Goal: Task Accomplishment & Management: Use online tool/utility

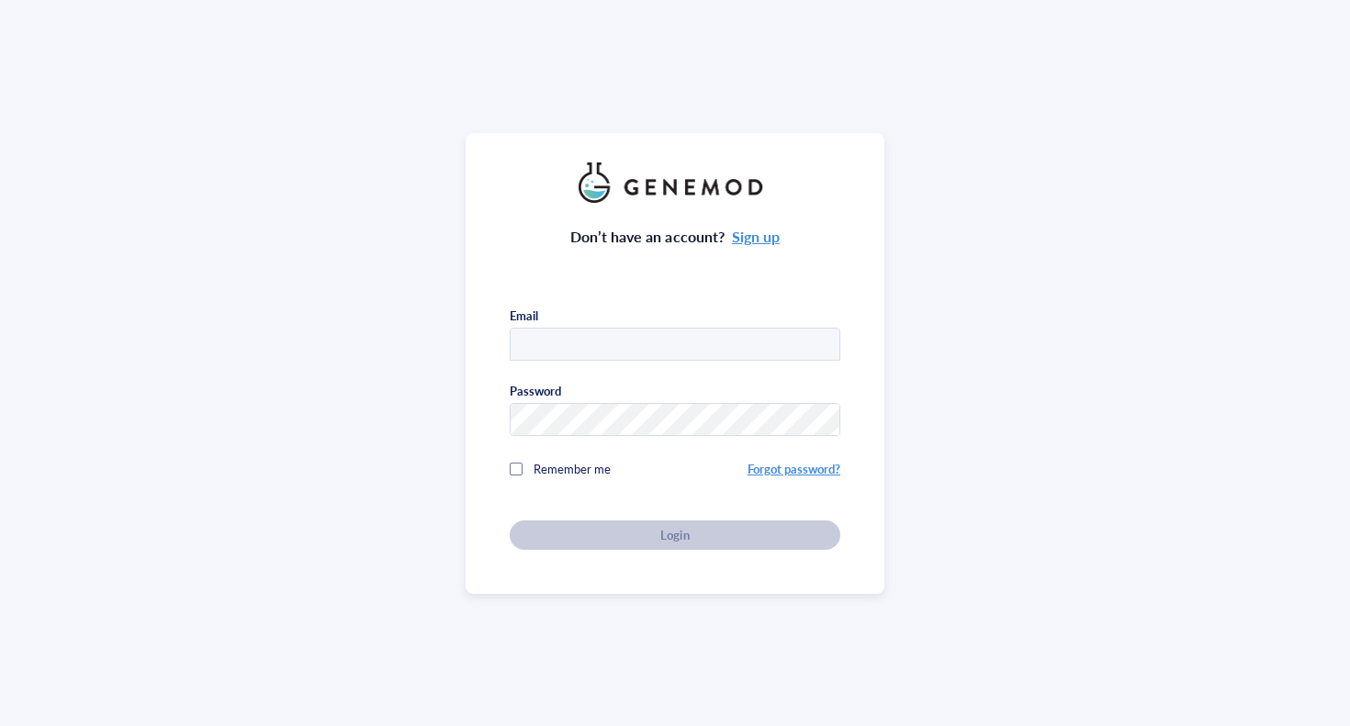
type input "[EMAIL_ADDRESS][DOMAIN_NAME]"
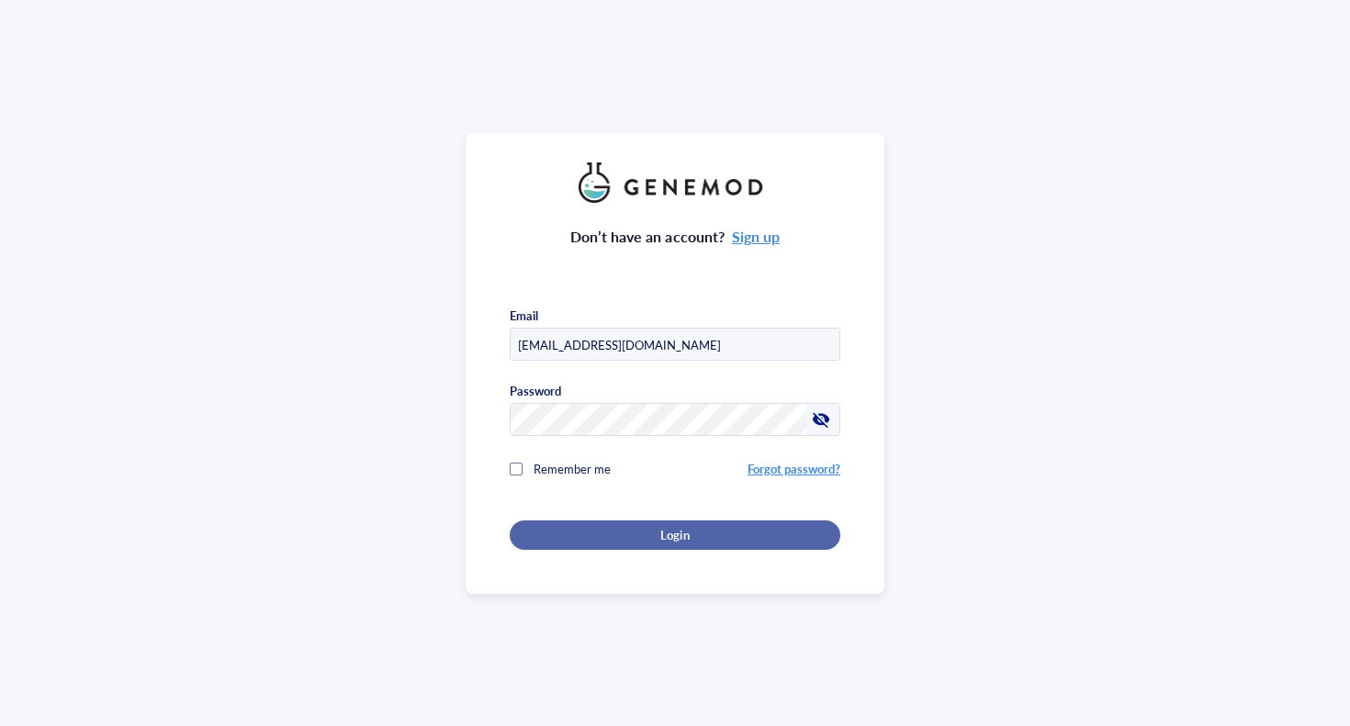
click at [662, 531] on span "Login" at bounding box center [674, 535] width 28 height 17
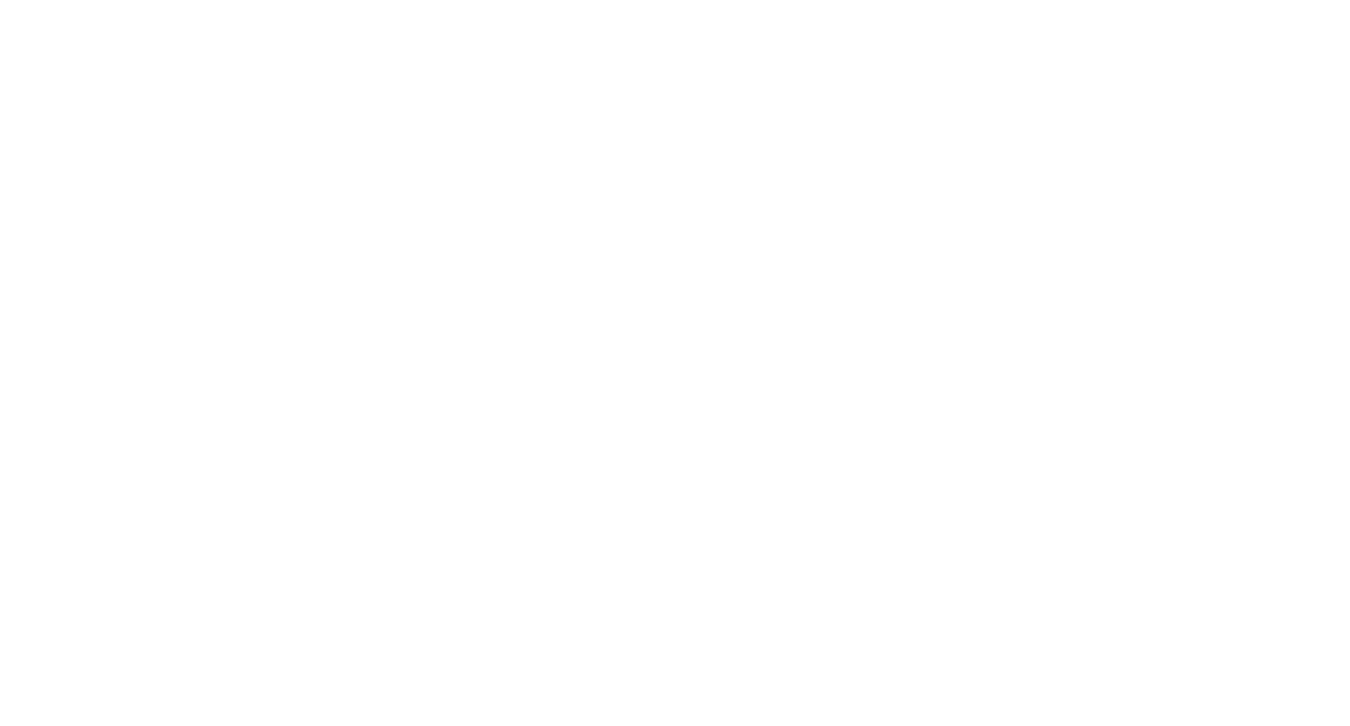
click at [807, 9] on div at bounding box center [675, 363] width 1350 height 726
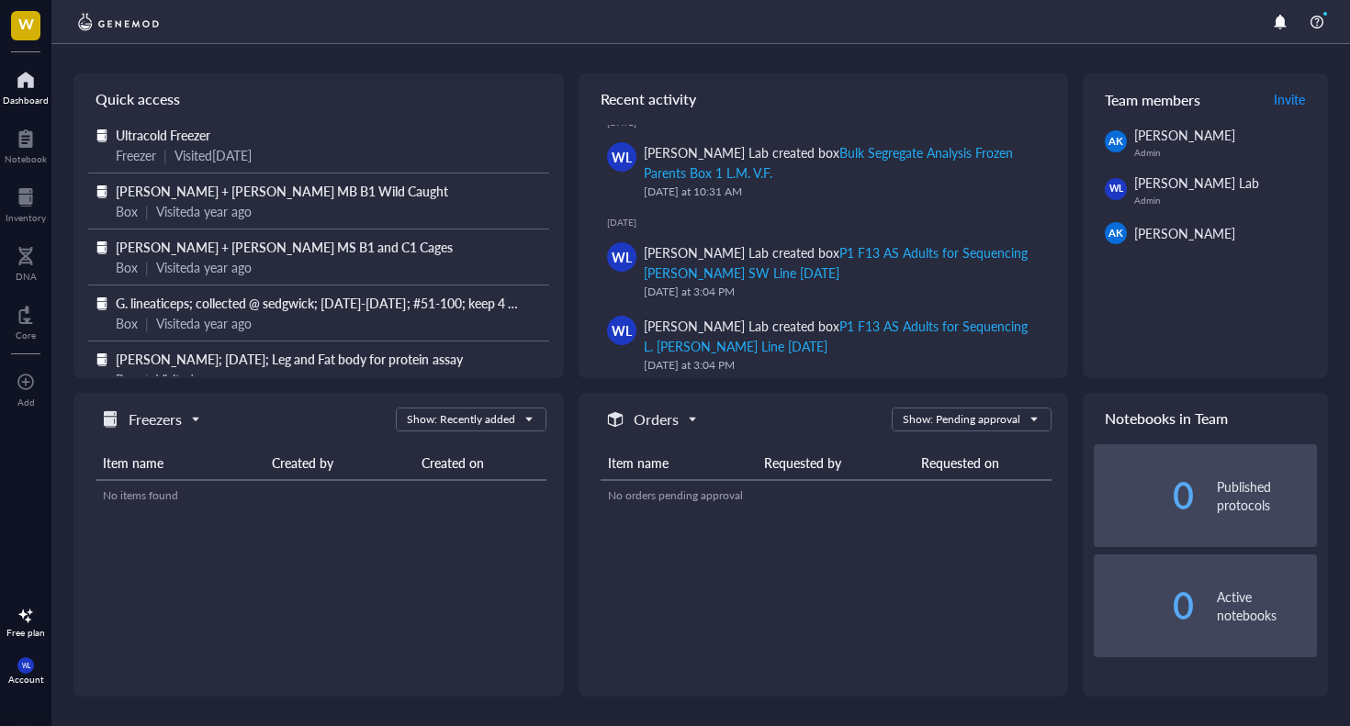
scroll to position [100, 0]
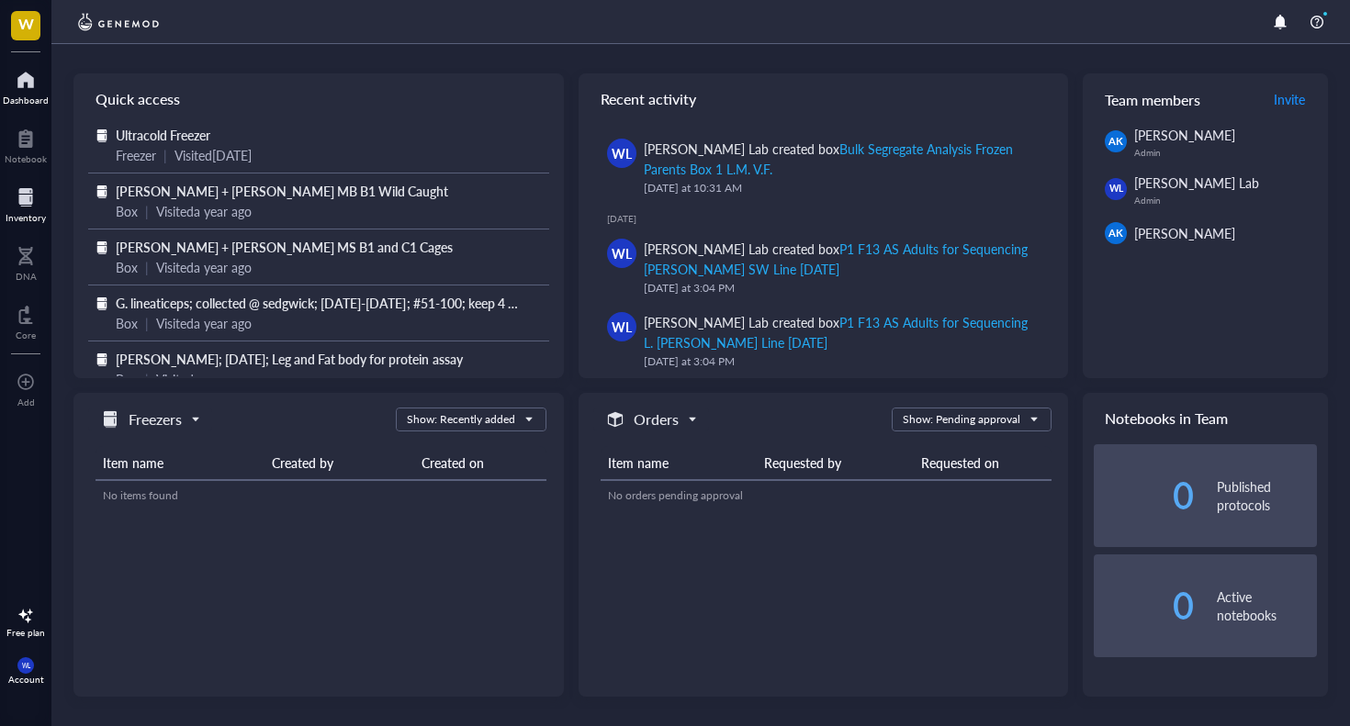
click at [28, 206] on div at bounding box center [26, 197] width 40 height 29
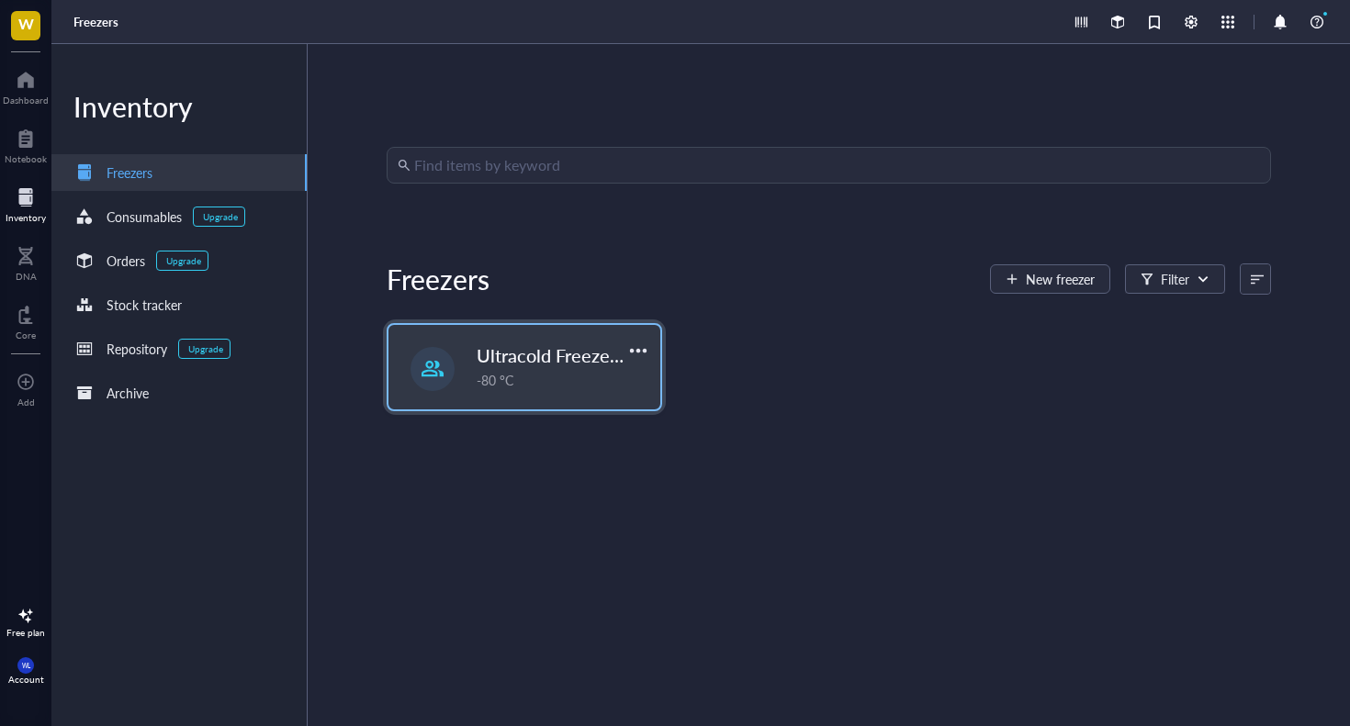
click at [567, 362] on span "Ultracold Freezer Fall 2025" at bounding box center [587, 355] width 220 height 26
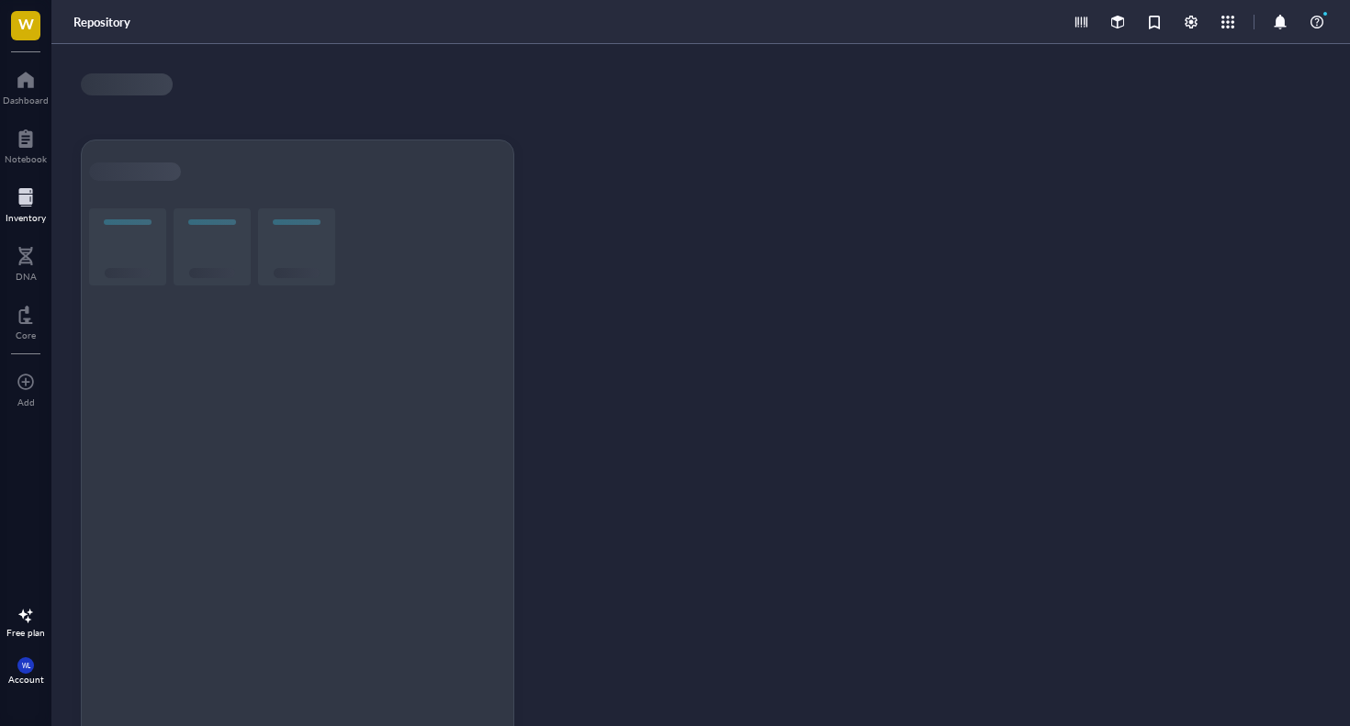
click at [567, 362] on div at bounding box center [558, 406] width 59 height 667
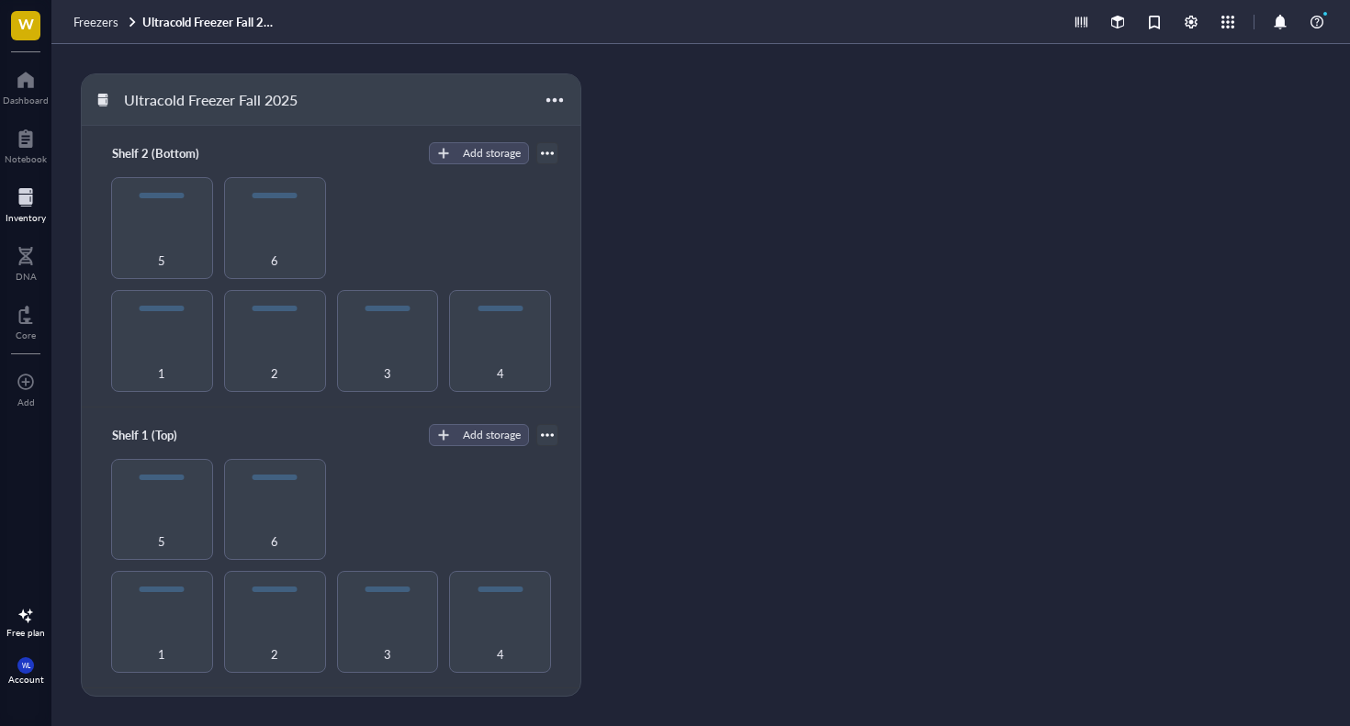
click at [437, 209] on div "1 2 3 4 5 6" at bounding box center [331, 284] width 454 height 215
click at [153, 484] on div "5" at bounding box center [162, 510] width 102 height 102
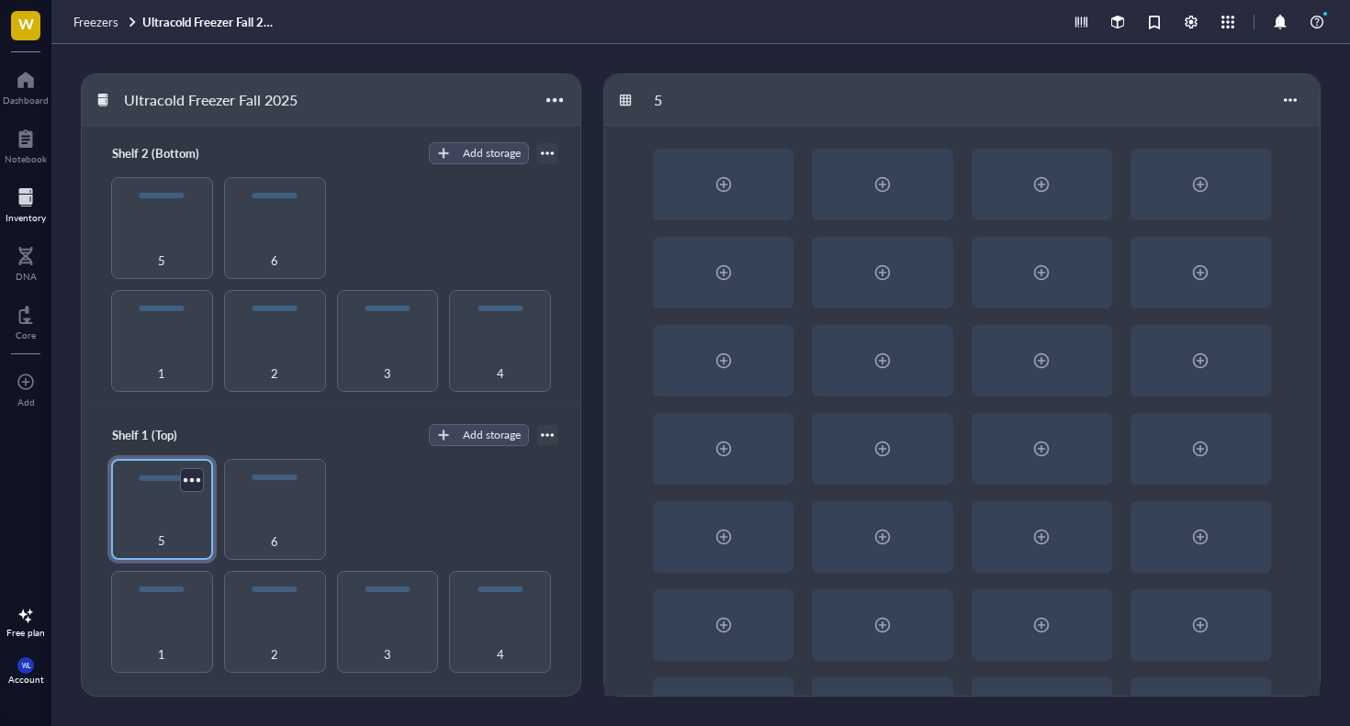
click at [153, 484] on div "5" at bounding box center [162, 510] width 102 height 102
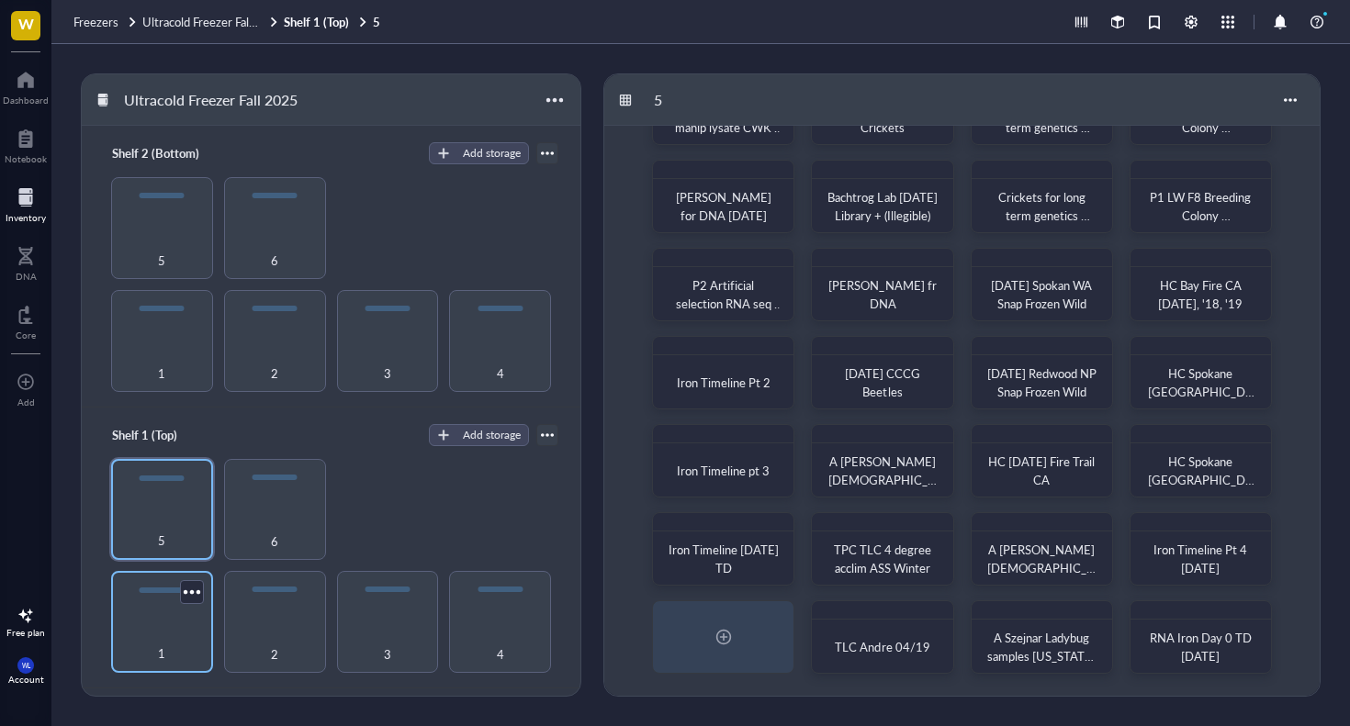
click at [152, 638] on div "1" at bounding box center [162, 643] width 84 height 40
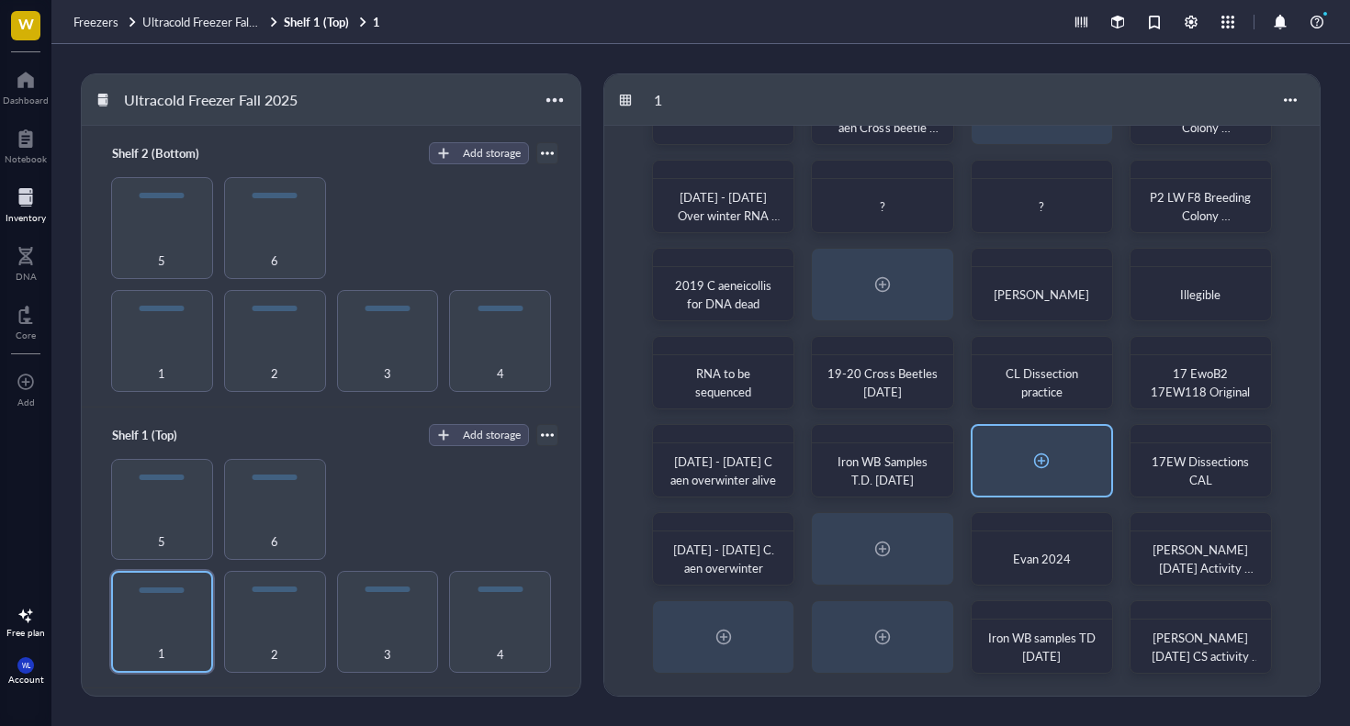
scroll to position [76, 0]
click at [1046, 472] on div at bounding box center [1040, 460] width 29 height 29
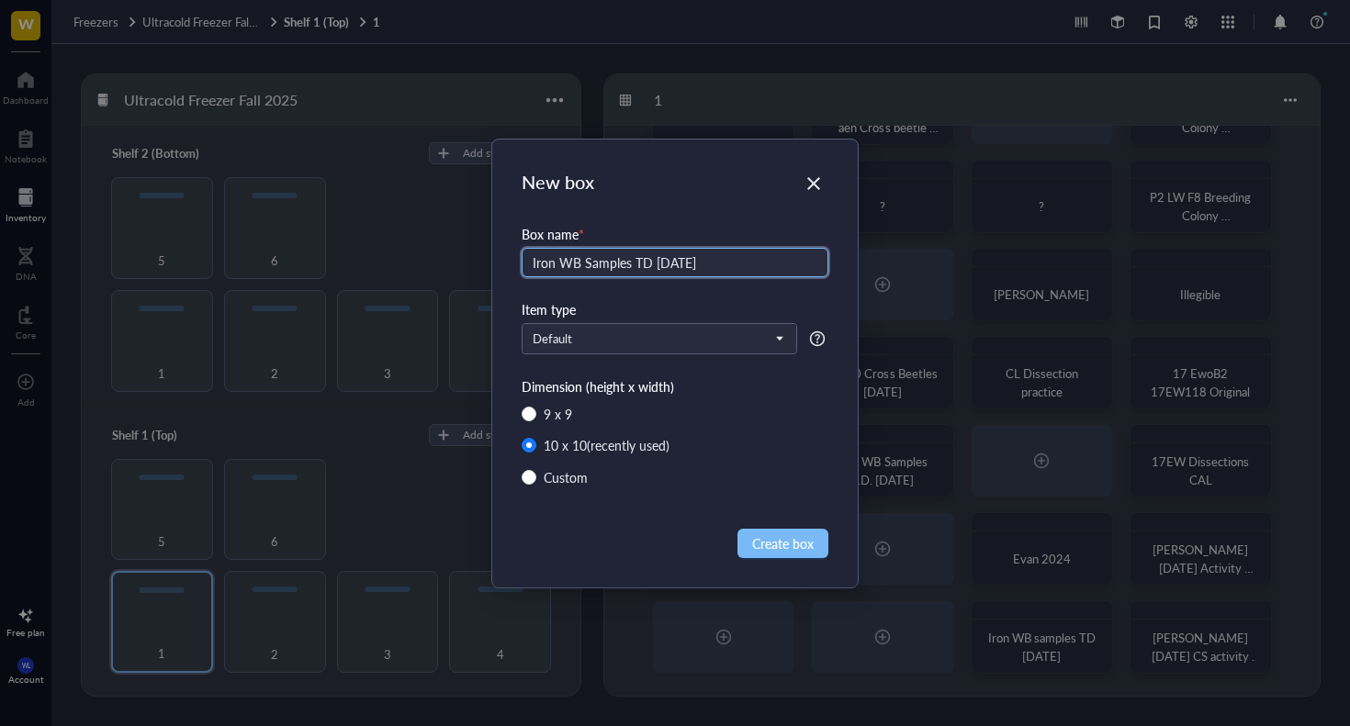
type input "Iron WB Samples TD 3.20.25"
click at [811, 532] on button "Create box" at bounding box center [782, 543] width 91 height 29
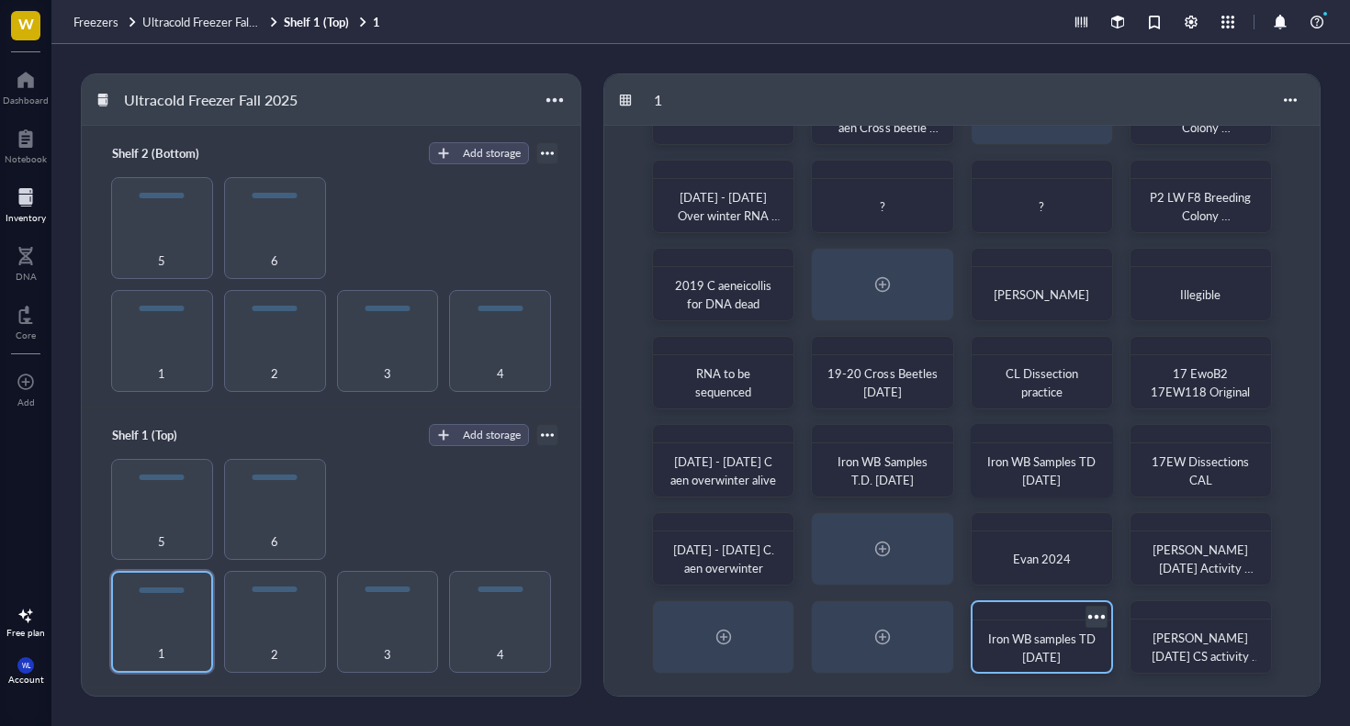
click at [1093, 617] on div at bounding box center [1096, 616] width 27 height 27
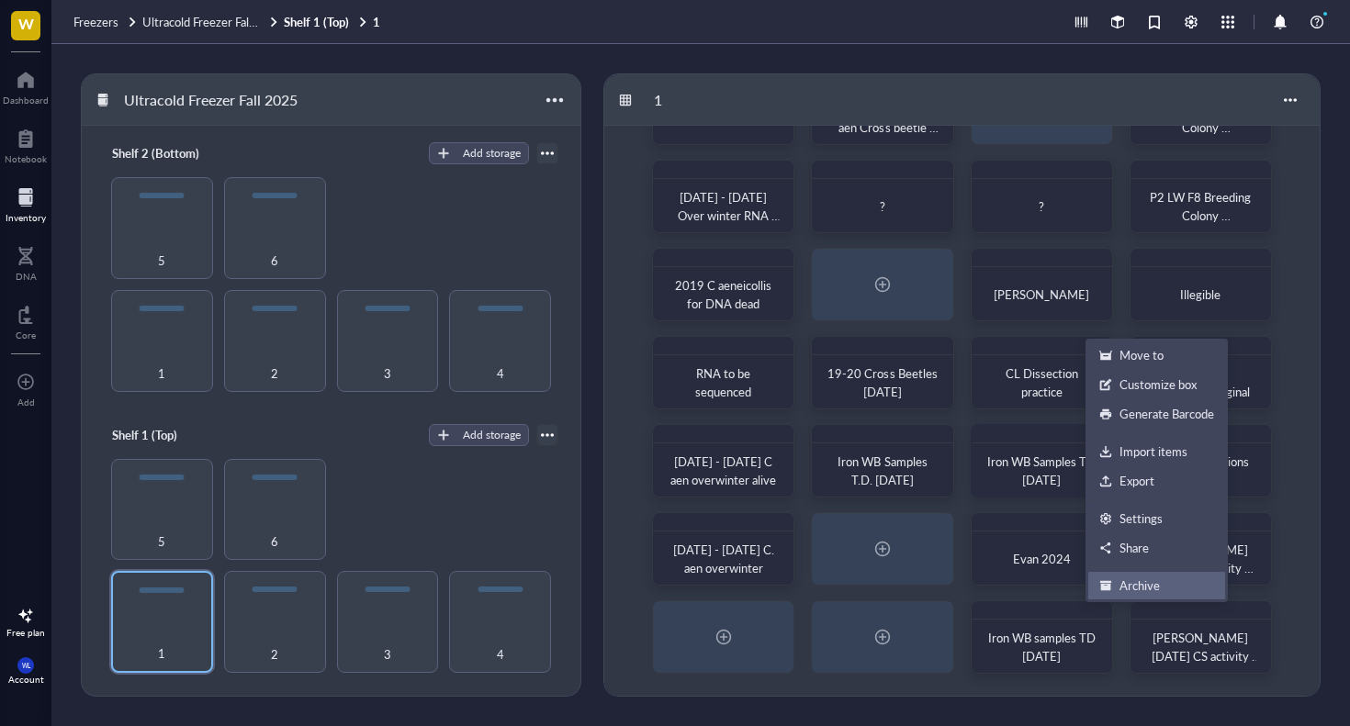
click at [1136, 580] on div "Archive" at bounding box center [1139, 586] width 40 height 17
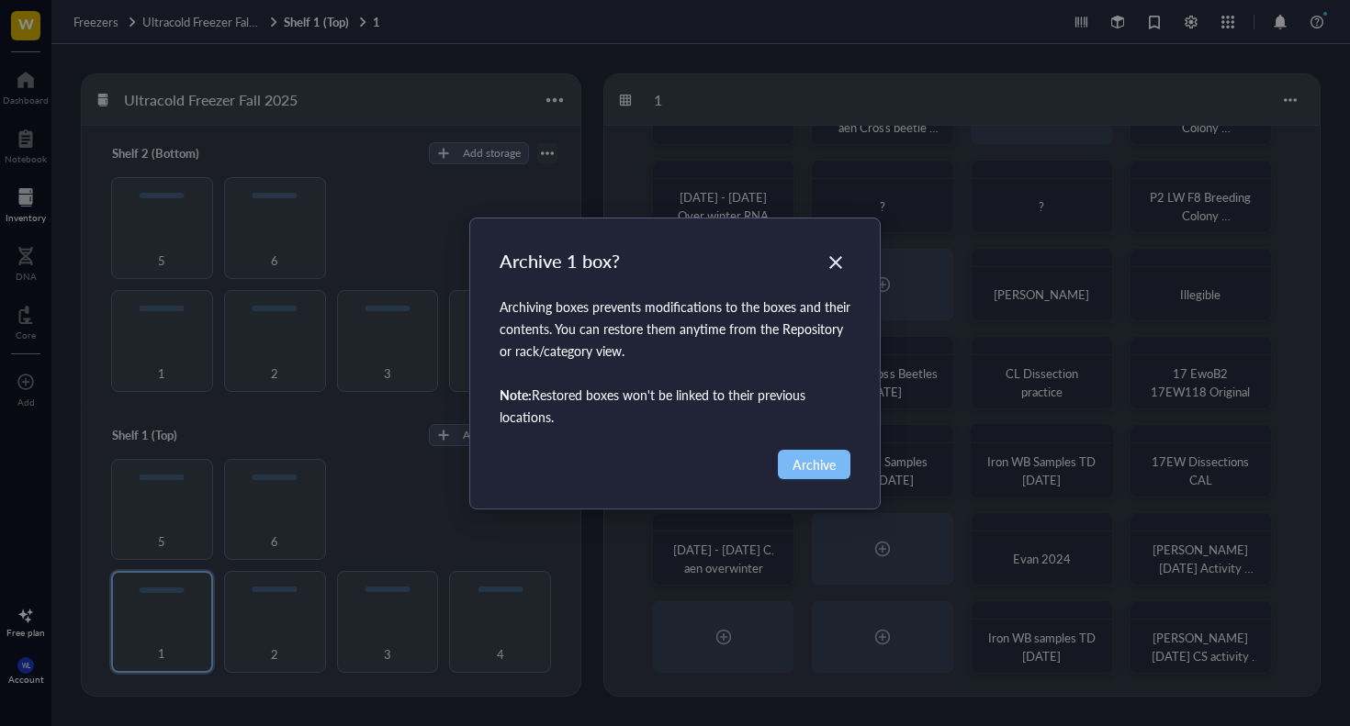
click at [799, 461] on span "Archive" at bounding box center [813, 464] width 43 height 20
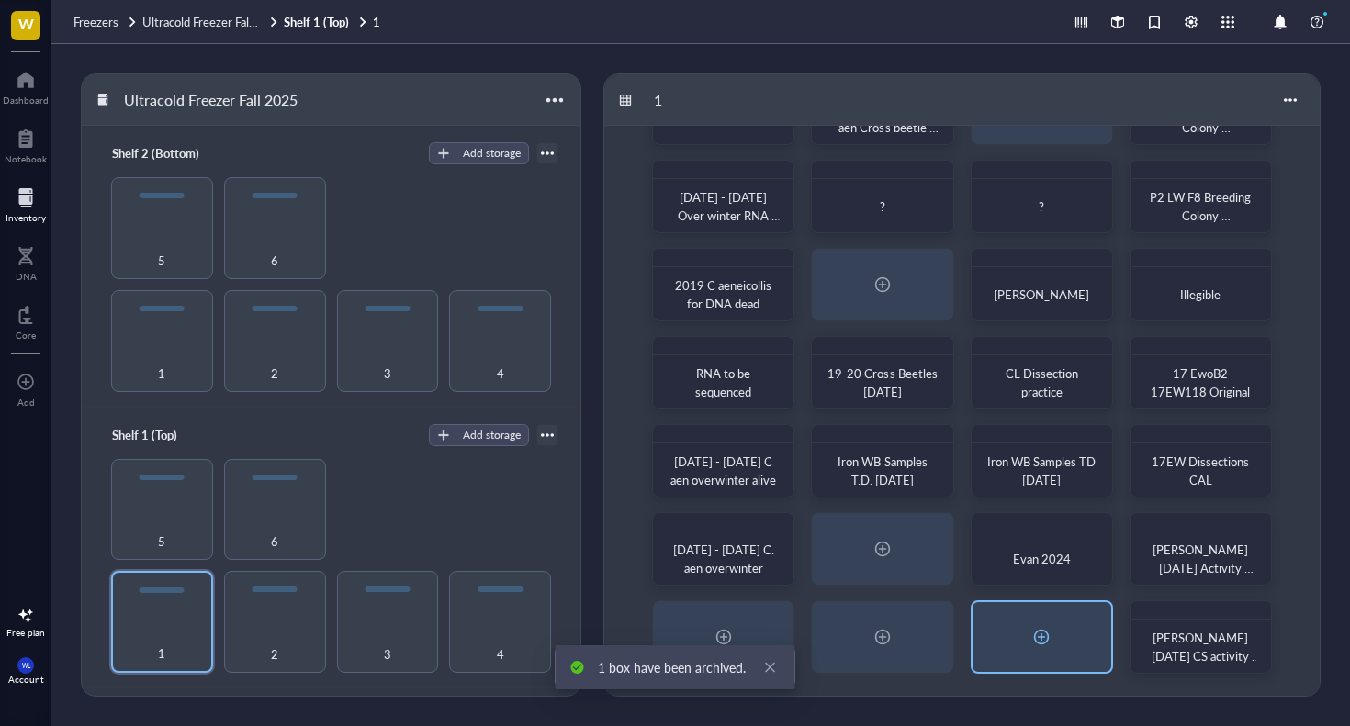
click at [1046, 646] on div at bounding box center [1040, 637] width 29 height 29
radio input "false"
radio input "true"
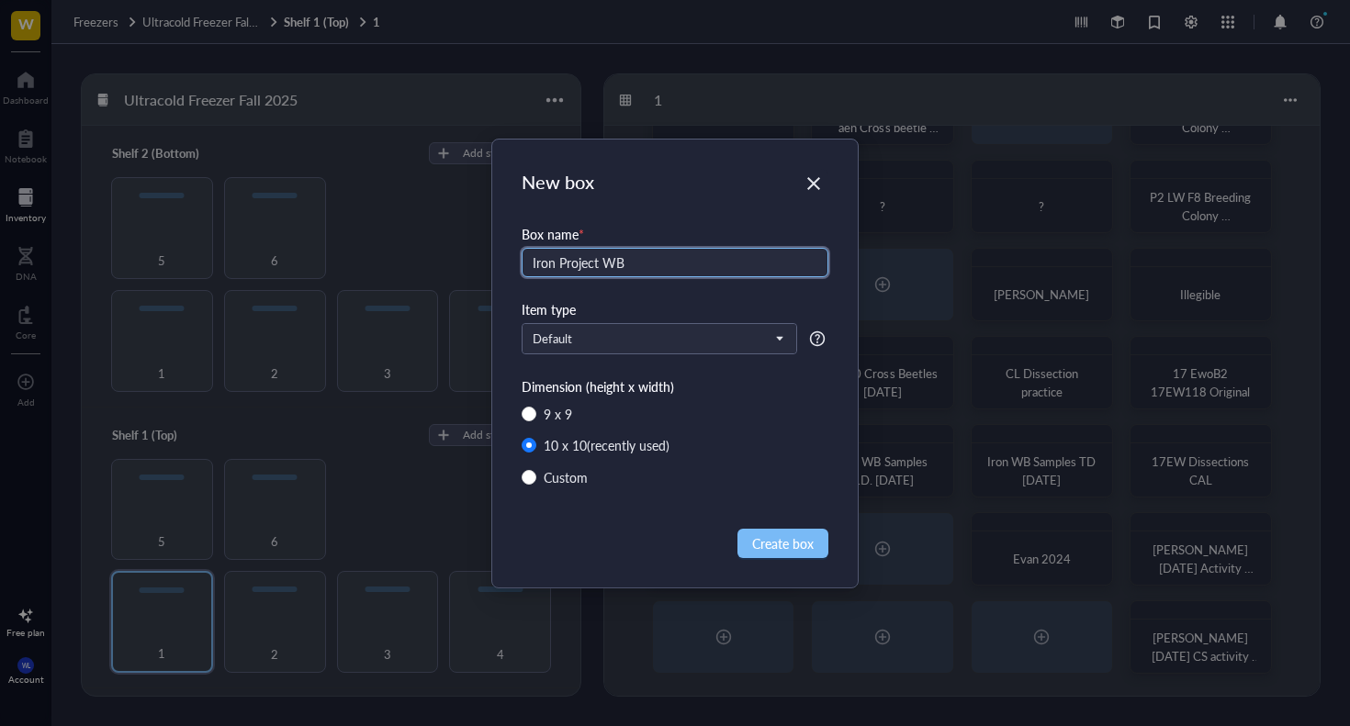
type input "Iron Project WB"
click at [774, 547] on span "Create box" at bounding box center [783, 543] width 62 height 20
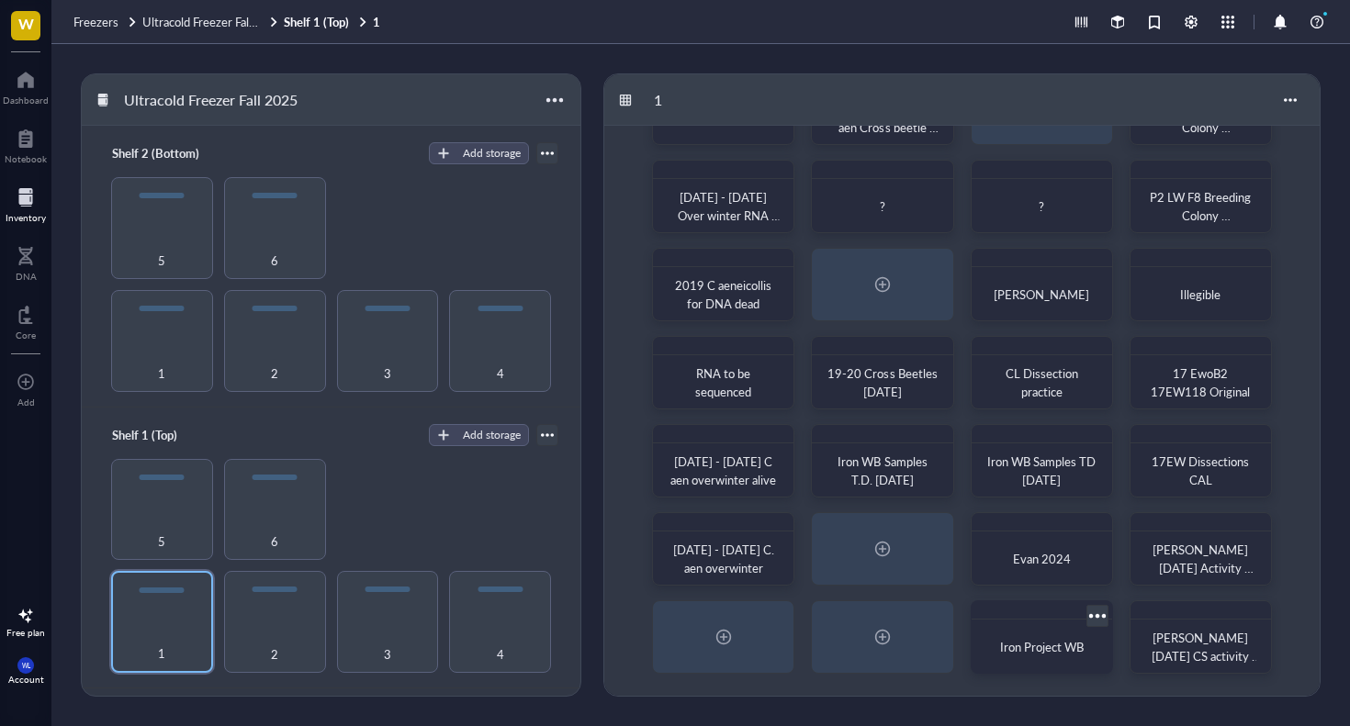
scroll to position [76, 0]
click at [1102, 611] on div at bounding box center [1096, 615] width 27 height 27
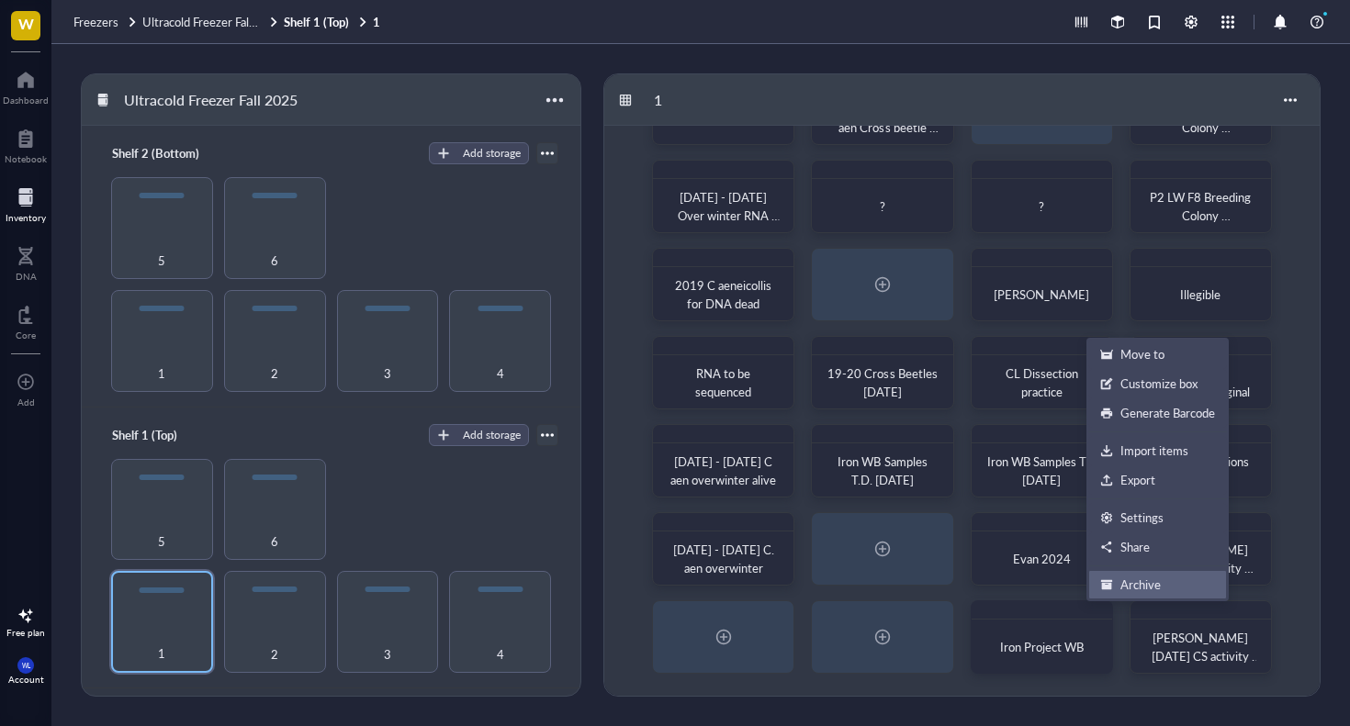
click at [1146, 588] on div "Archive" at bounding box center [1140, 585] width 40 height 17
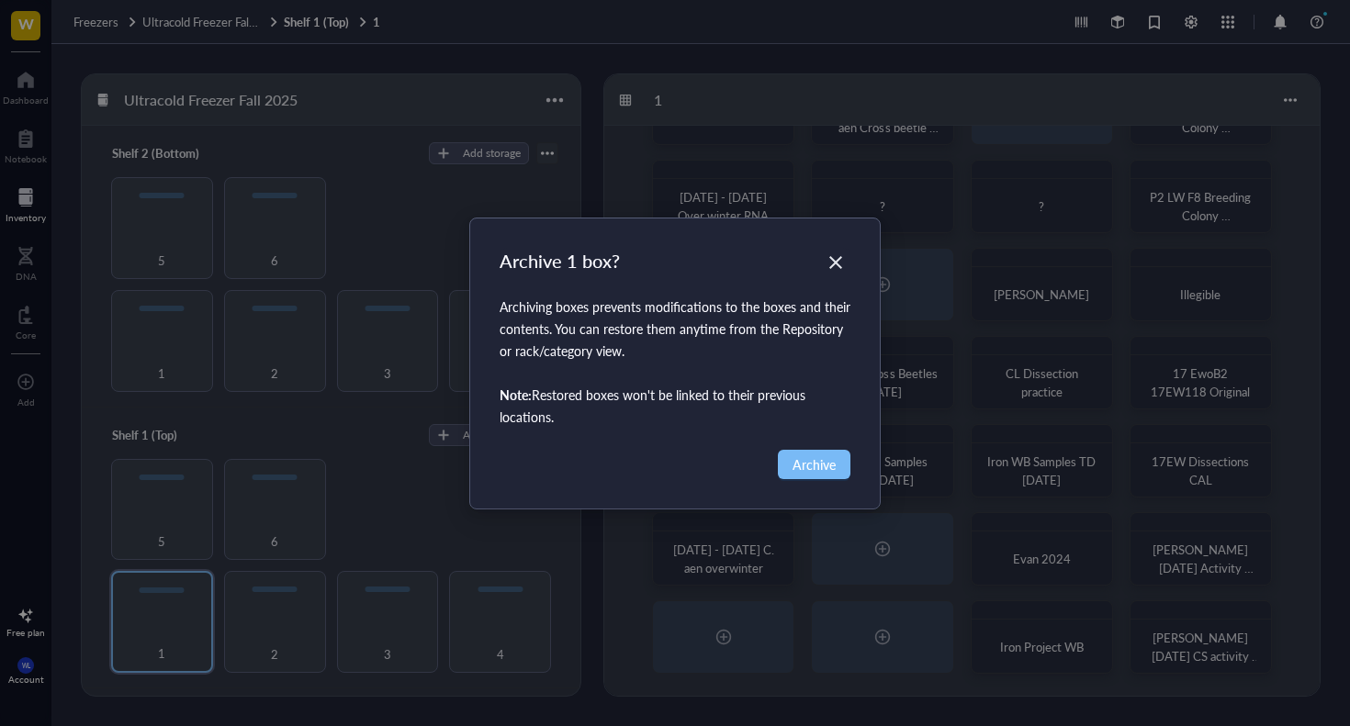
click at [821, 458] on span "Archive" at bounding box center [813, 464] width 43 height 20
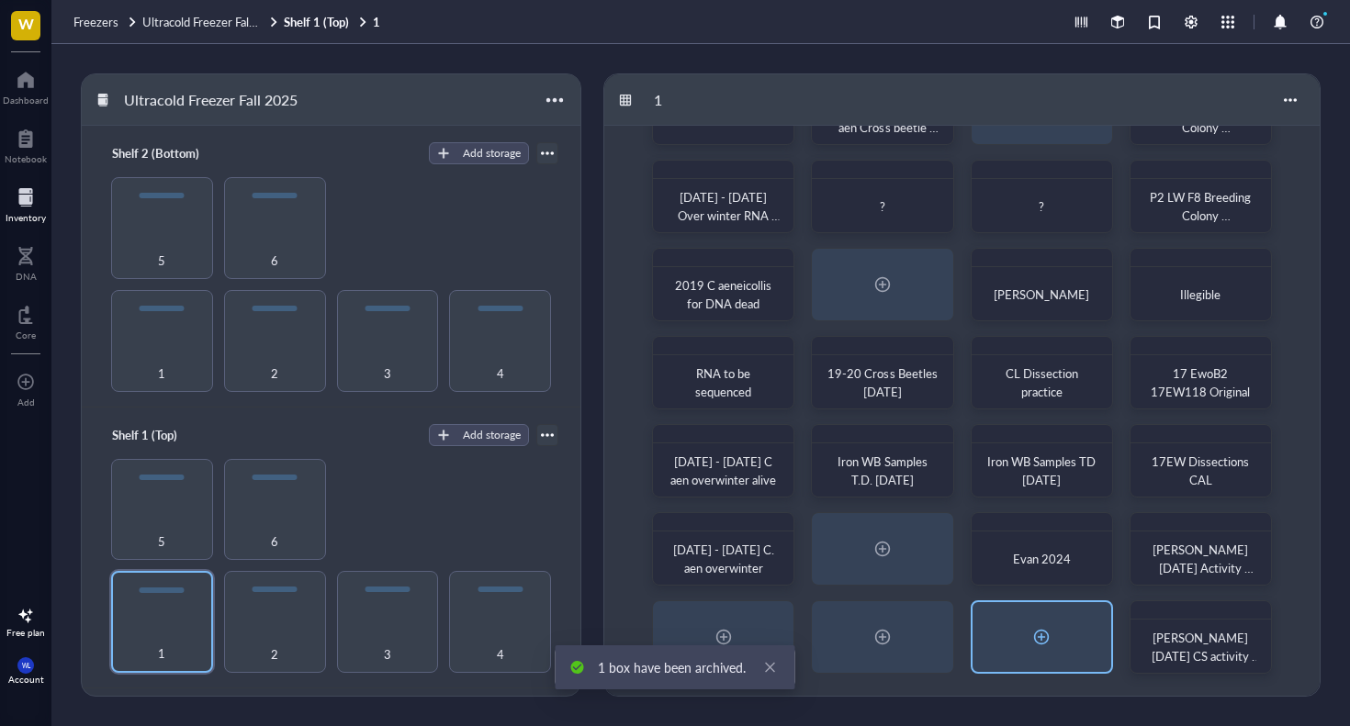
click at [1038, 641] on div at bounding box center [1040, 637] width 29 height 29
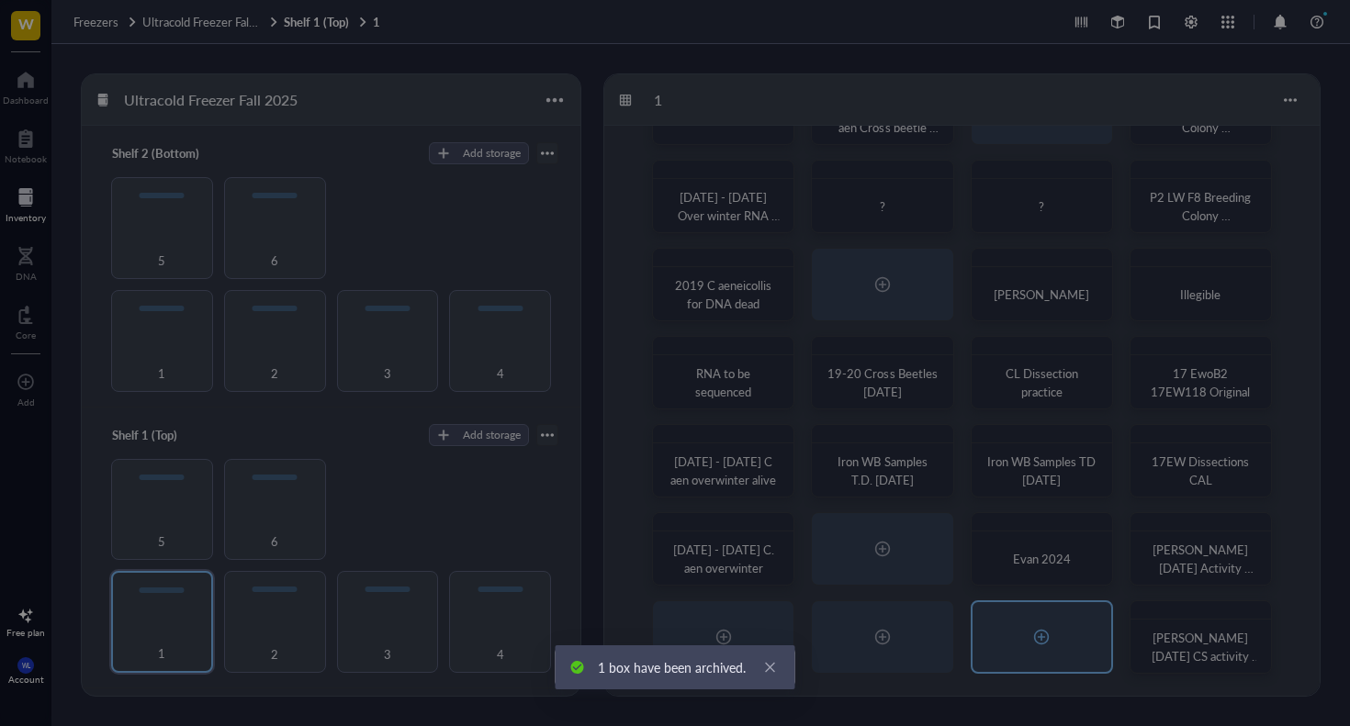
radio input "false"
radio input "true"
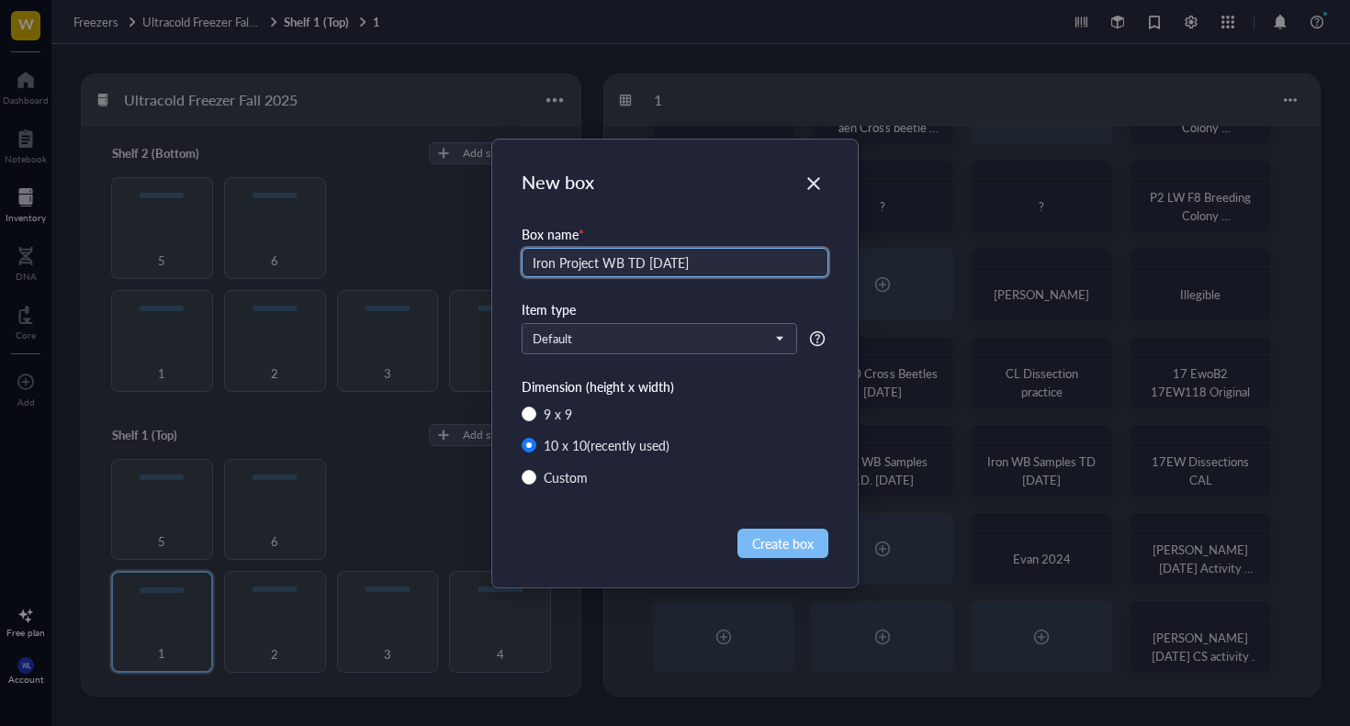
type input "Iron Project WB TD 9.18.25"
click at [764, 554] on button "Create box" at bounding box center [782, 543] width 91 height 29
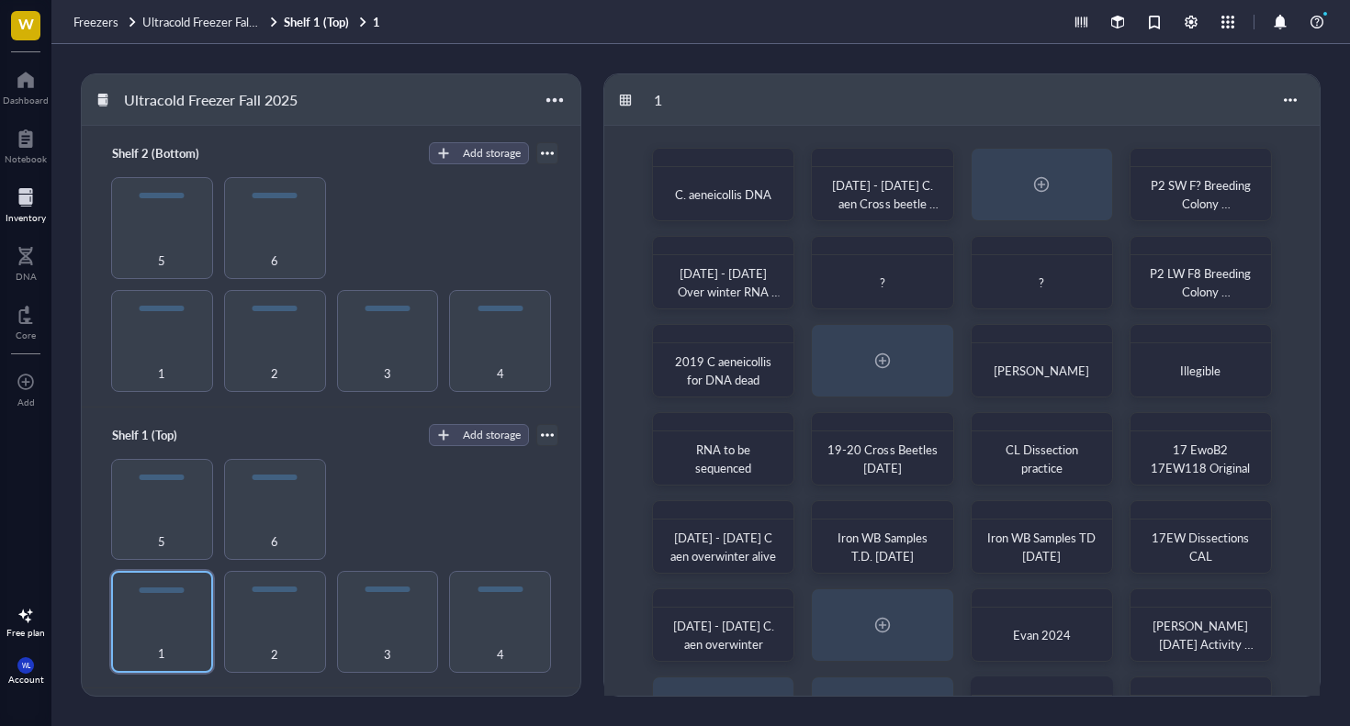
scroll to position [0, 0]
click at [1034, 174] on div at bounding box center [1040, 184] width 29 height 29
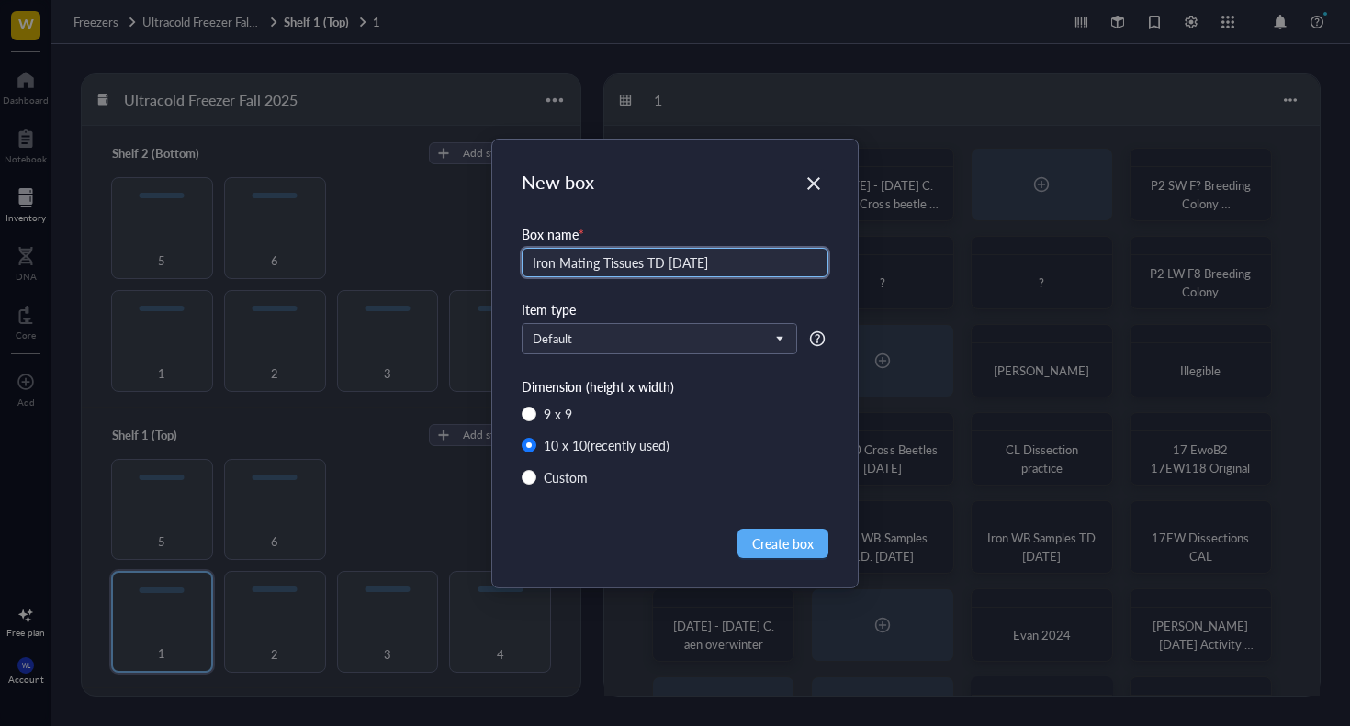
type input "Iron Mating Tissues TD 9.19.25"
click at [792, 558] on div "New box Box name * Iron Mating Tissues TD 9.19.25 Item type Default Dimension (…" at bounding box center [674, 364] width 365 height 448
click at [787, 546] on span "Create box" at bounding box center [783, 543] width 62 height 20
